Goal: Communication & Community: Answer question/provide support

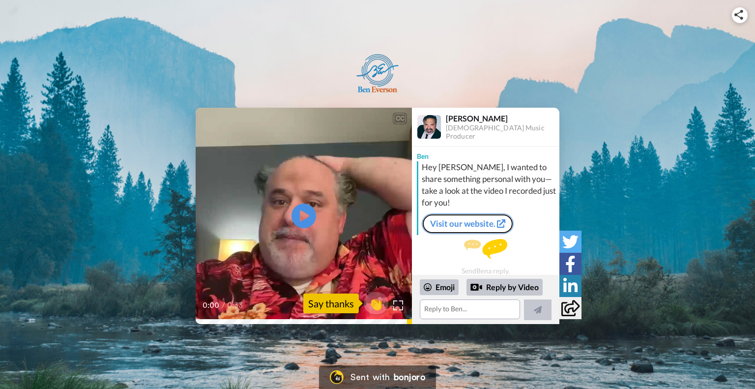
click at [444, 227] on link "Visit our website." at bounding box center [468, 223] width 92 height 21
click at [306, 306] on div "Say thanks" at bounding box center [331, 304] width 56 height 20
click at [301, 214] on icon "Play/Pause" at bounding box center [304, 216] width 26 height 47
click at [450, 310] on textarea at bounding box center [470, 309] width 100 height 20
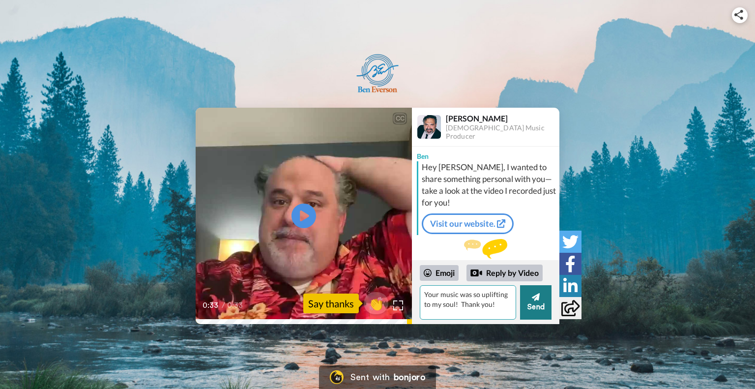
type textarea "Your music was so uplifting to my soul! Thank you!"
click at [529, 303] on button "Send" at bounding box center [535, 302] width 31 height 34
